Goal: Information Seeking & Learning: Learn about a topic

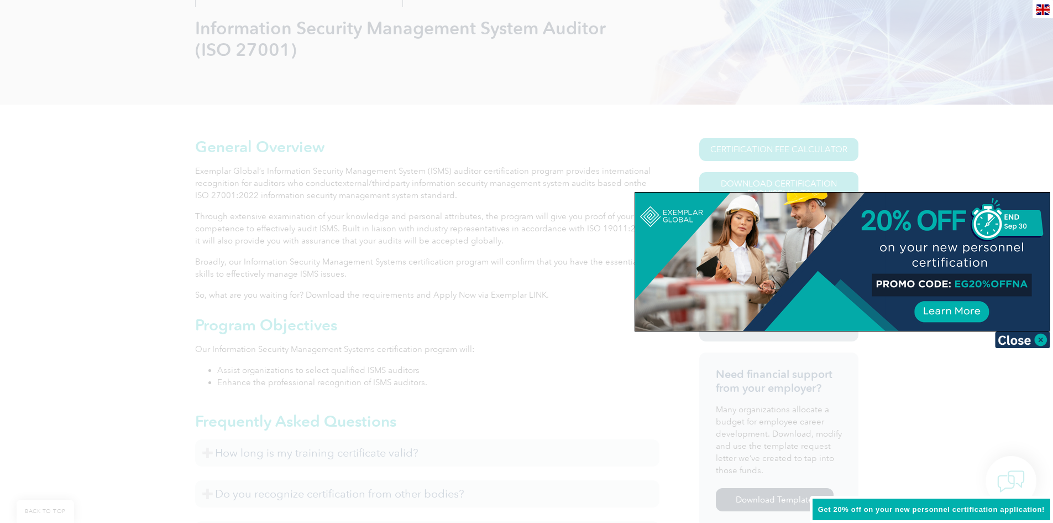
scroll to position [276, 0]
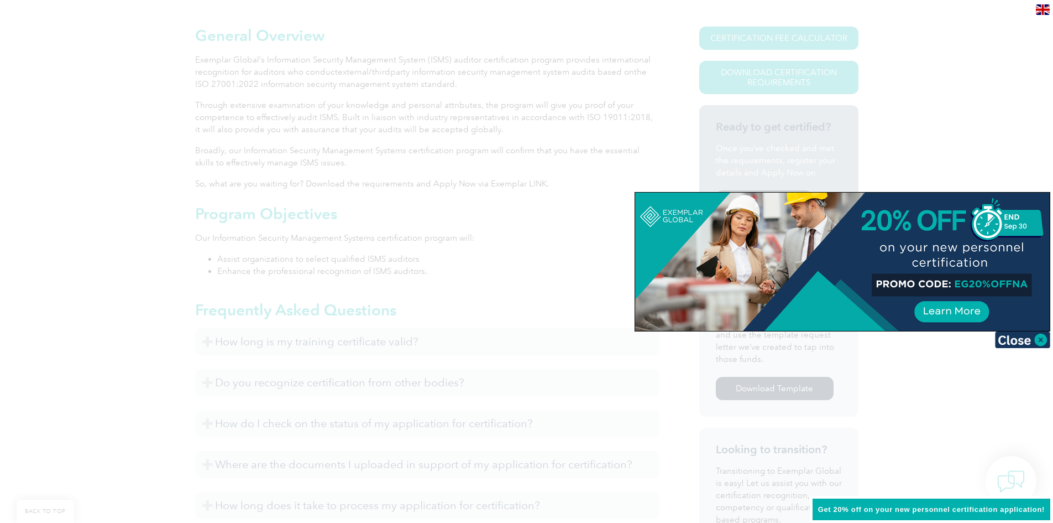
click at [970, 305] on div at bounding box center [842, 261] width 415 height 138
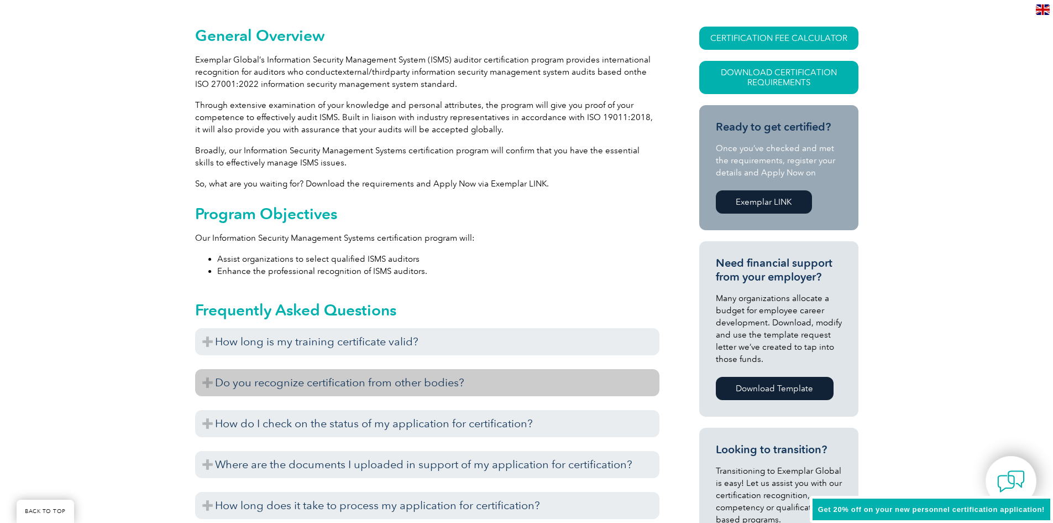
click at [362, 384] on h3 "Do you recognize certification from other bodies?" at bounding box center [427, 382] width 464 height 27
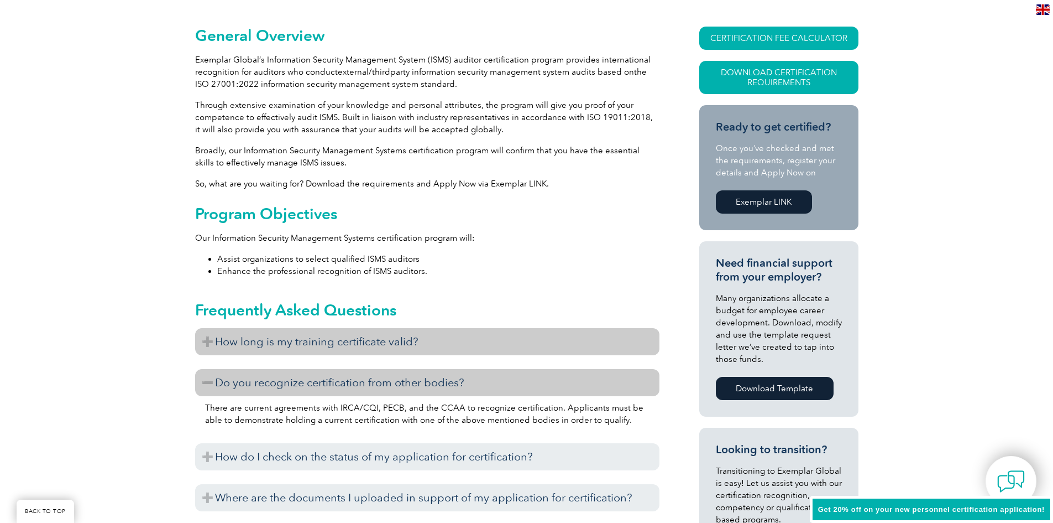
click at [211, 338] on h3 "How long is my training certificate valid?" at bounding box center [427, 341] width 464 height 27
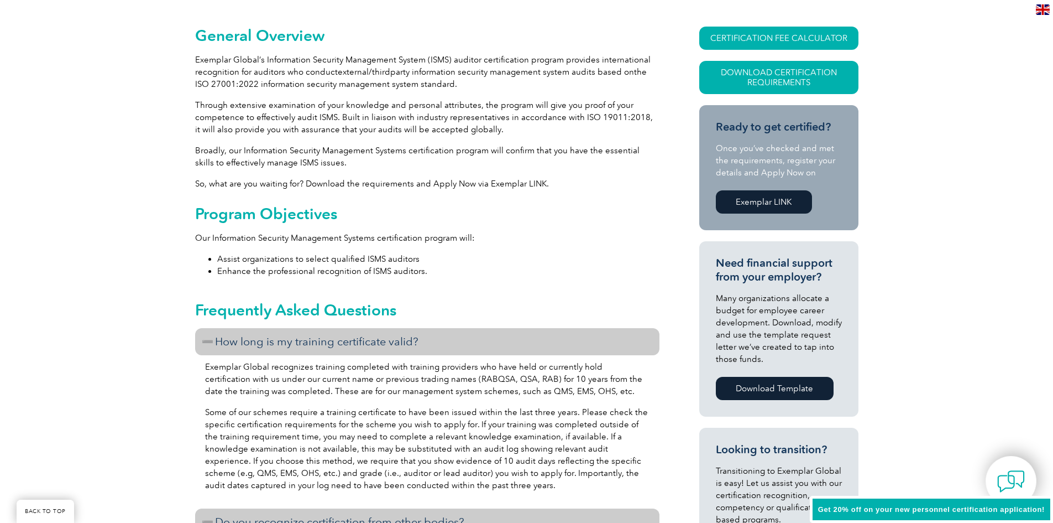
click at [211, 338] on h3 "How long is my training certificate valid?" at bounding box center [427, 341] width 464 height 27
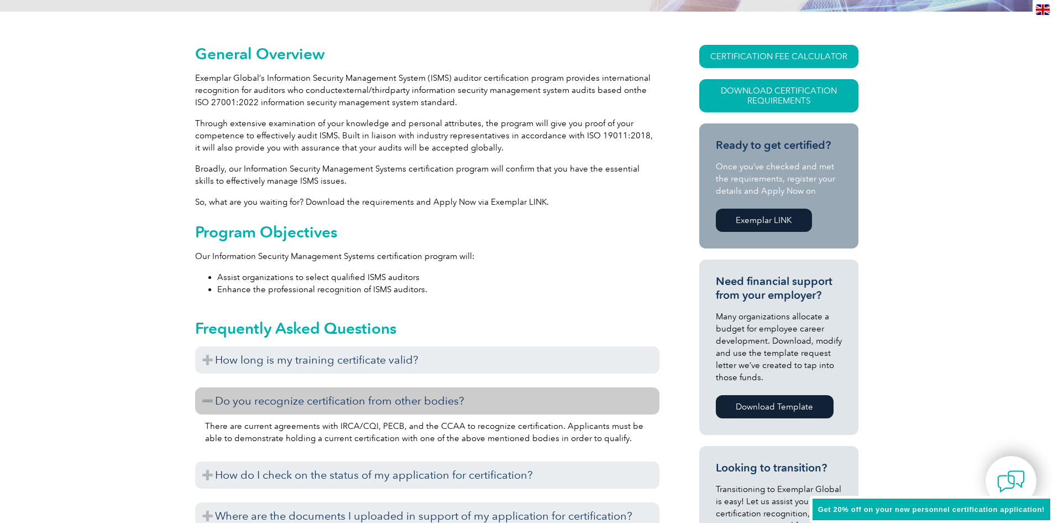
scroll to position [0, 0]
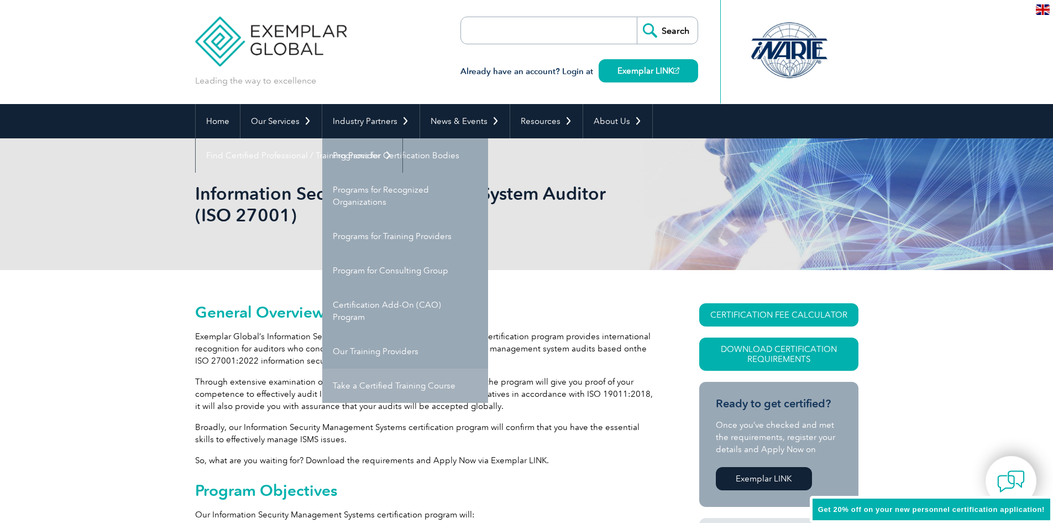
click at [377, 383] on link "Take a Certified Training Course" at bounding box center [405, 385] width 166 height 34
